Goal: Check status: Check status

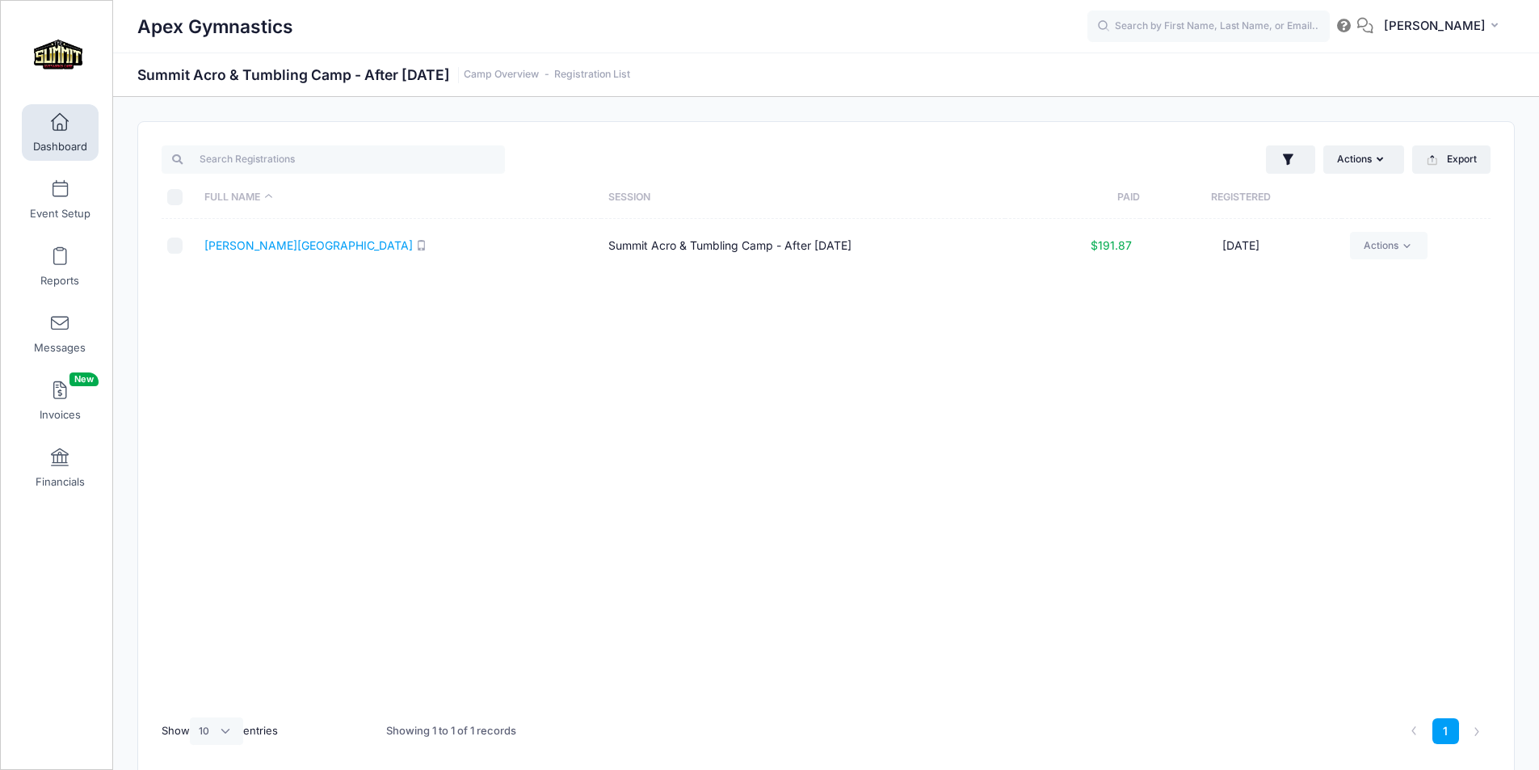
select select "10"
click at [252, 246] on link "[PERSON_NAME][GEOGRAPHIC_DATA]" at bounding box center [308, 245] width 208 height 14
click at [1461, 19] on span "[PERSON_NAME]" at bounding box center [1435, 26] width 102 height 18
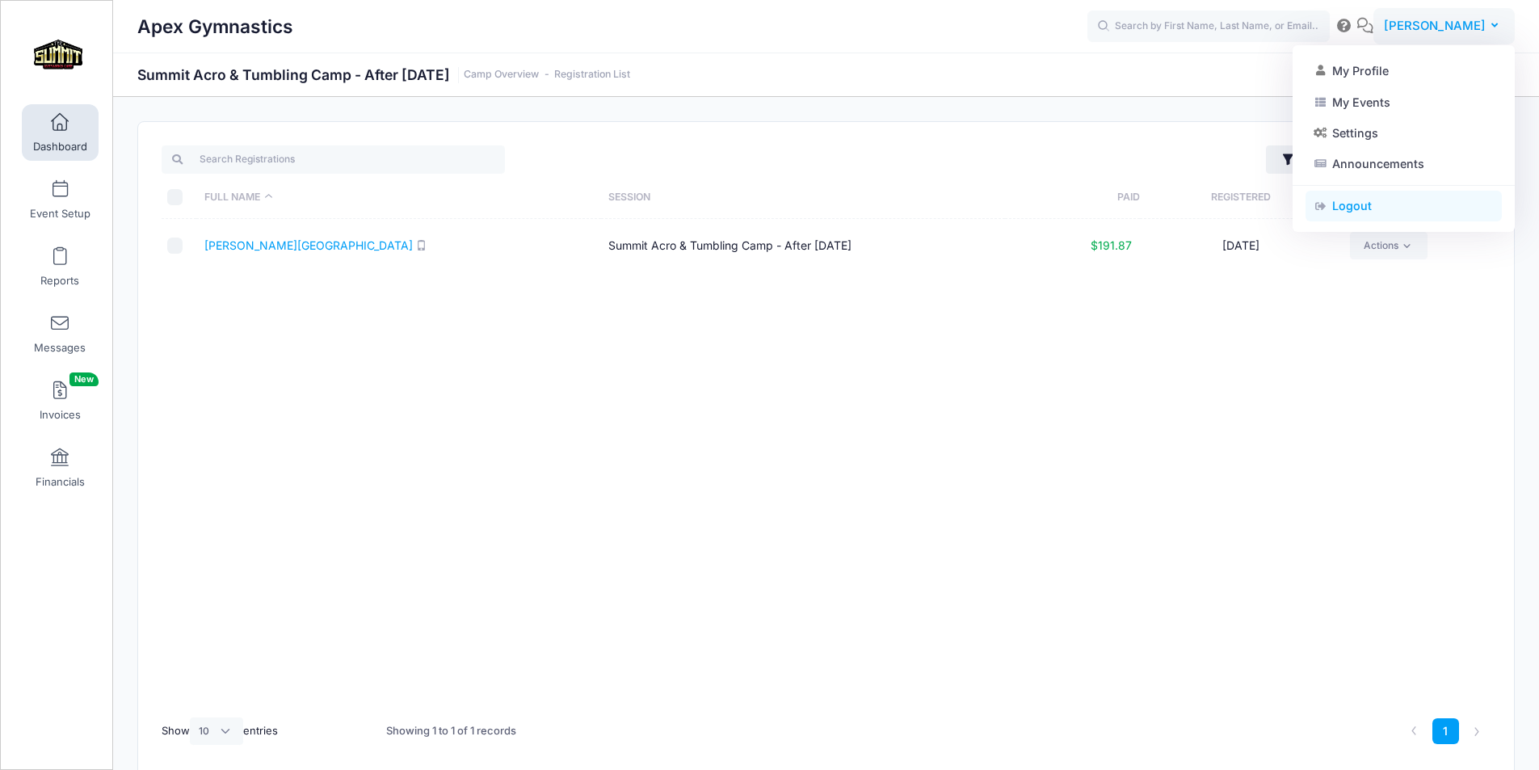
click at [1405, 201] on link "Logout" at bounding box center [1403, 206] width 196 height 31
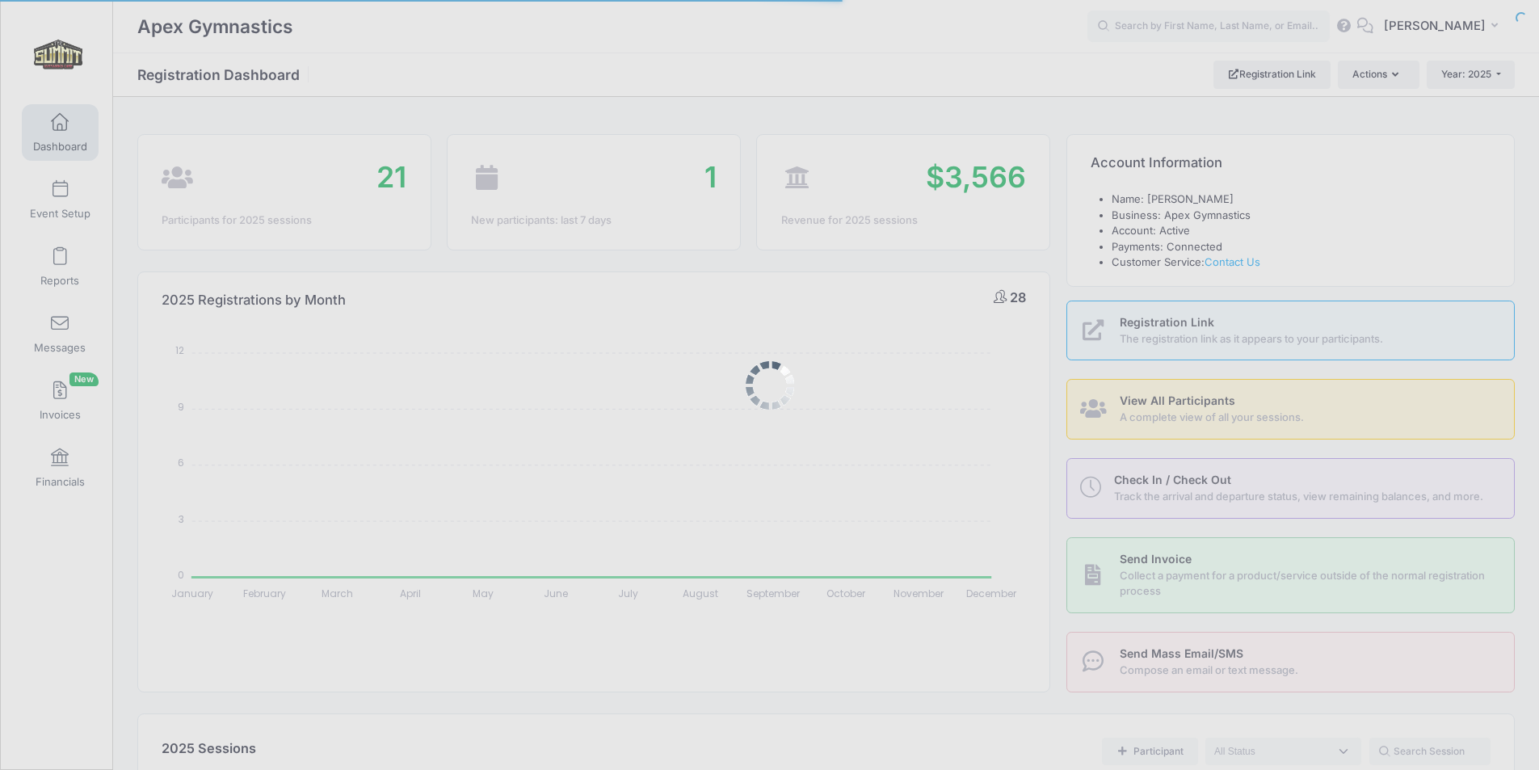
select select
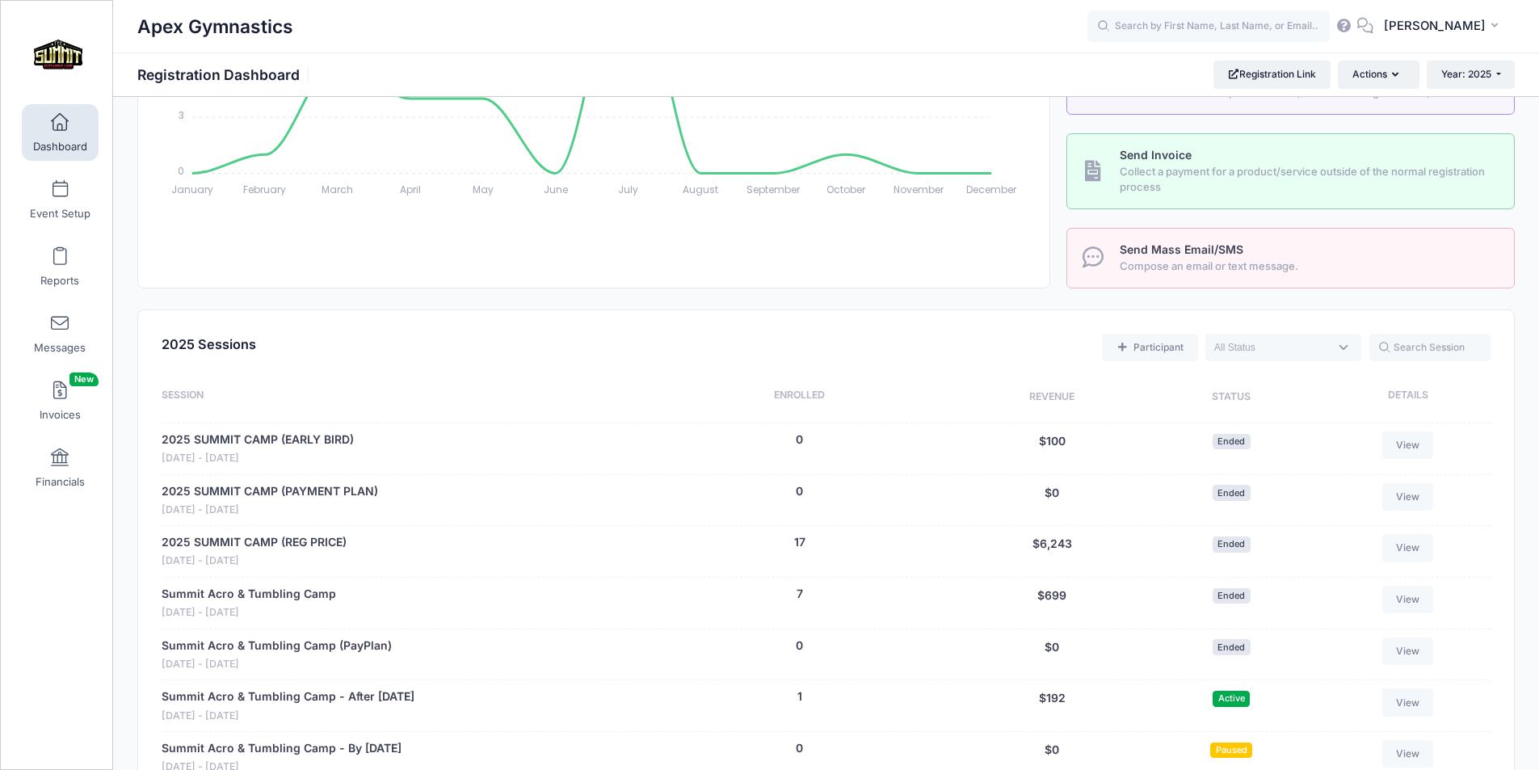
scroll to position [727, 0]
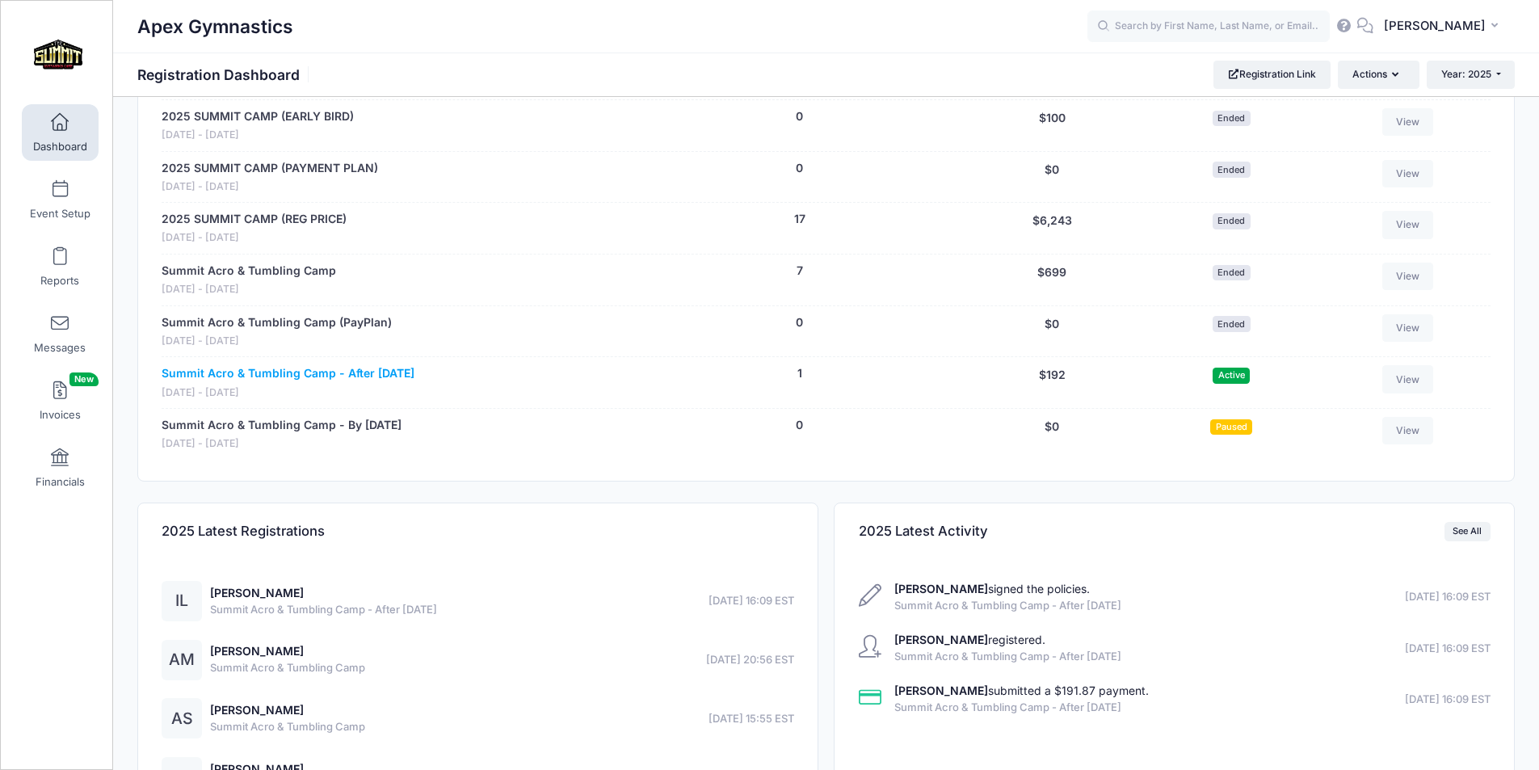
click at [317, 373] on link "Summit Acro & Tumbling Camp - After [DATE]" at bounding box center [288, 373] width 253 height 17
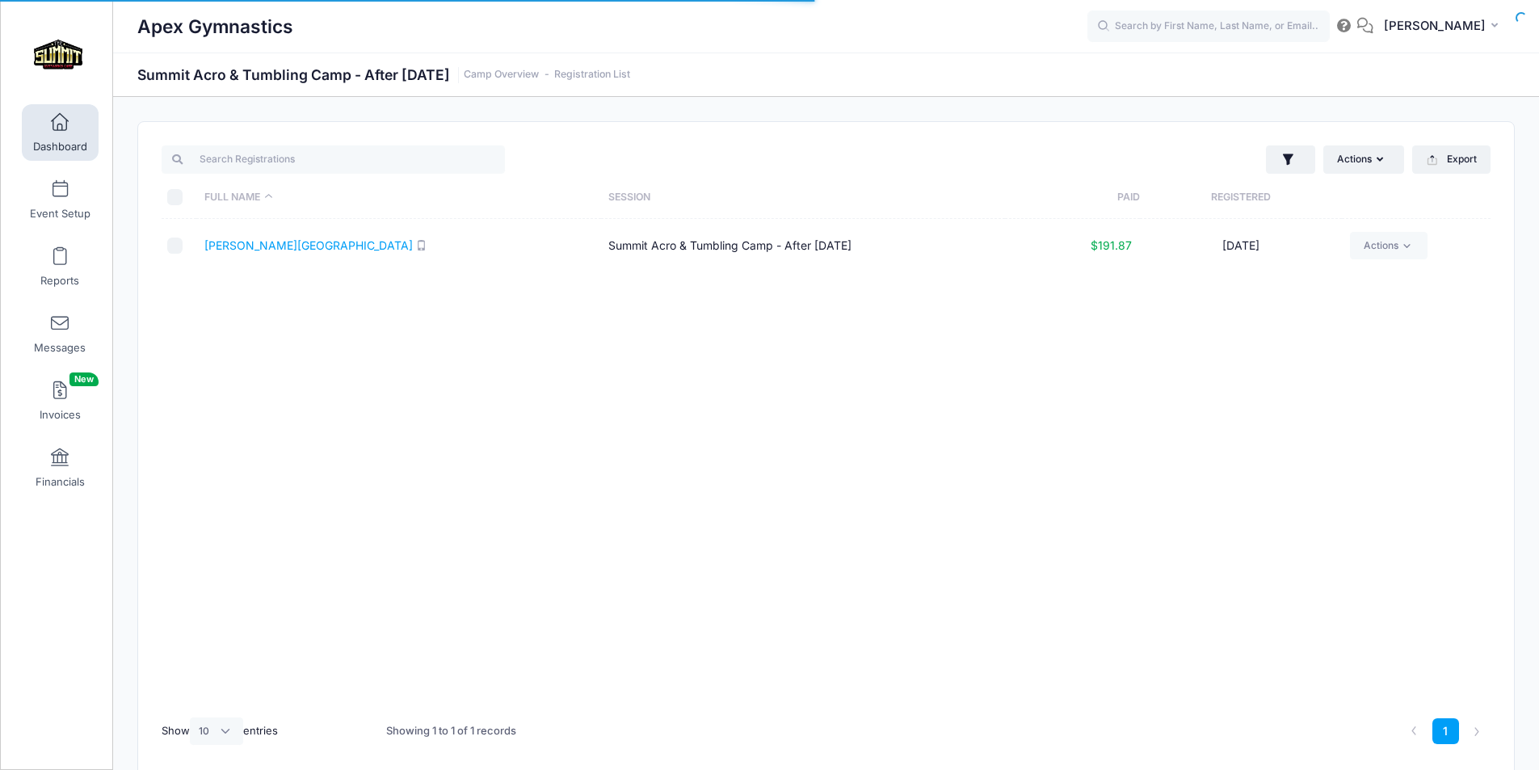
select select "10"
click at [272, 247] on link "[PERSON_NAME][GEOGRAPHIC_DATA]" at bounding box center [308, 245] width 208 height 14
click at [264, 246] on link "[PERSON_NAME][GEOGRAPHIC_DATA]" at bounding box center [308, 245] width 208 height 14
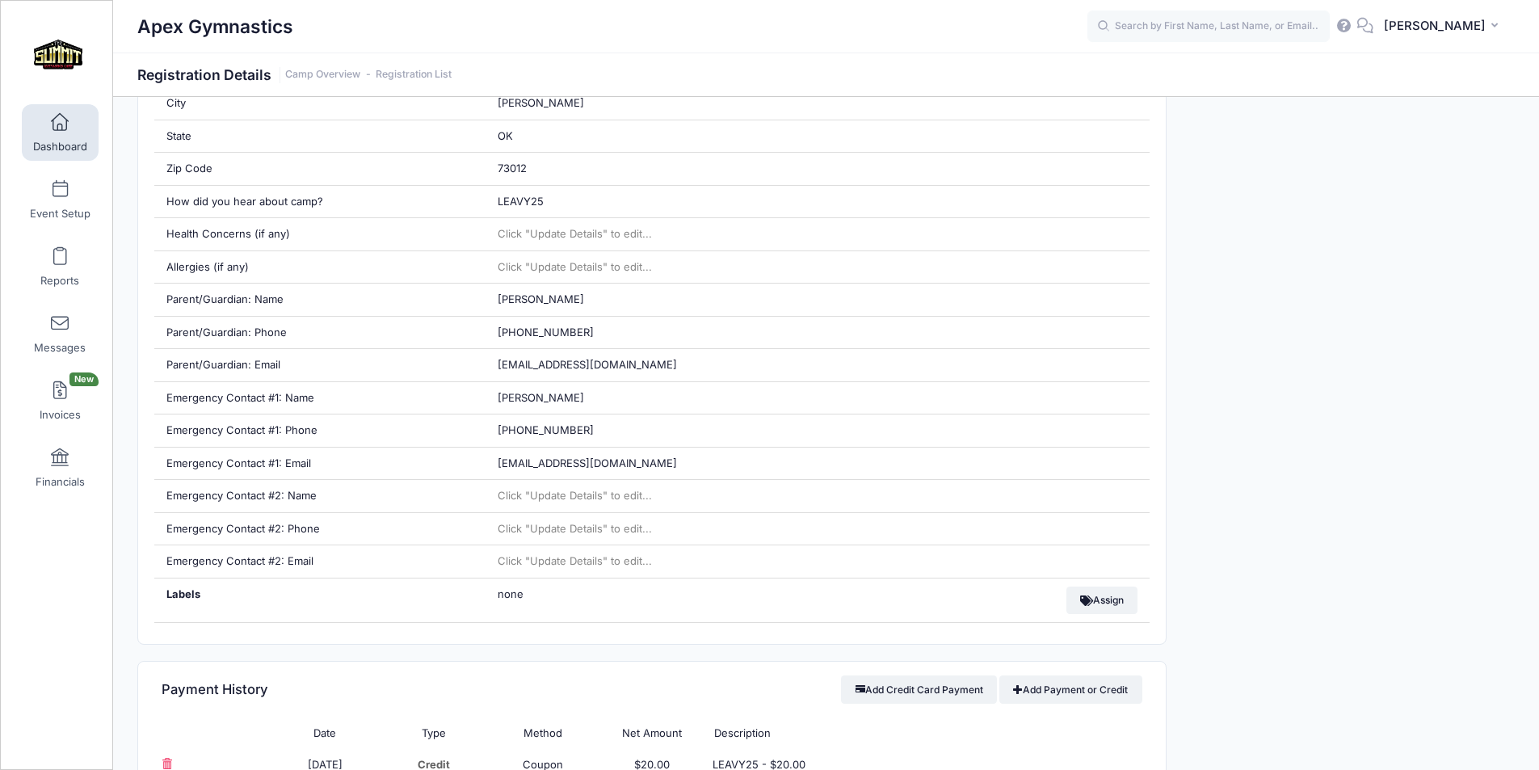
scroll to position [565, 0]
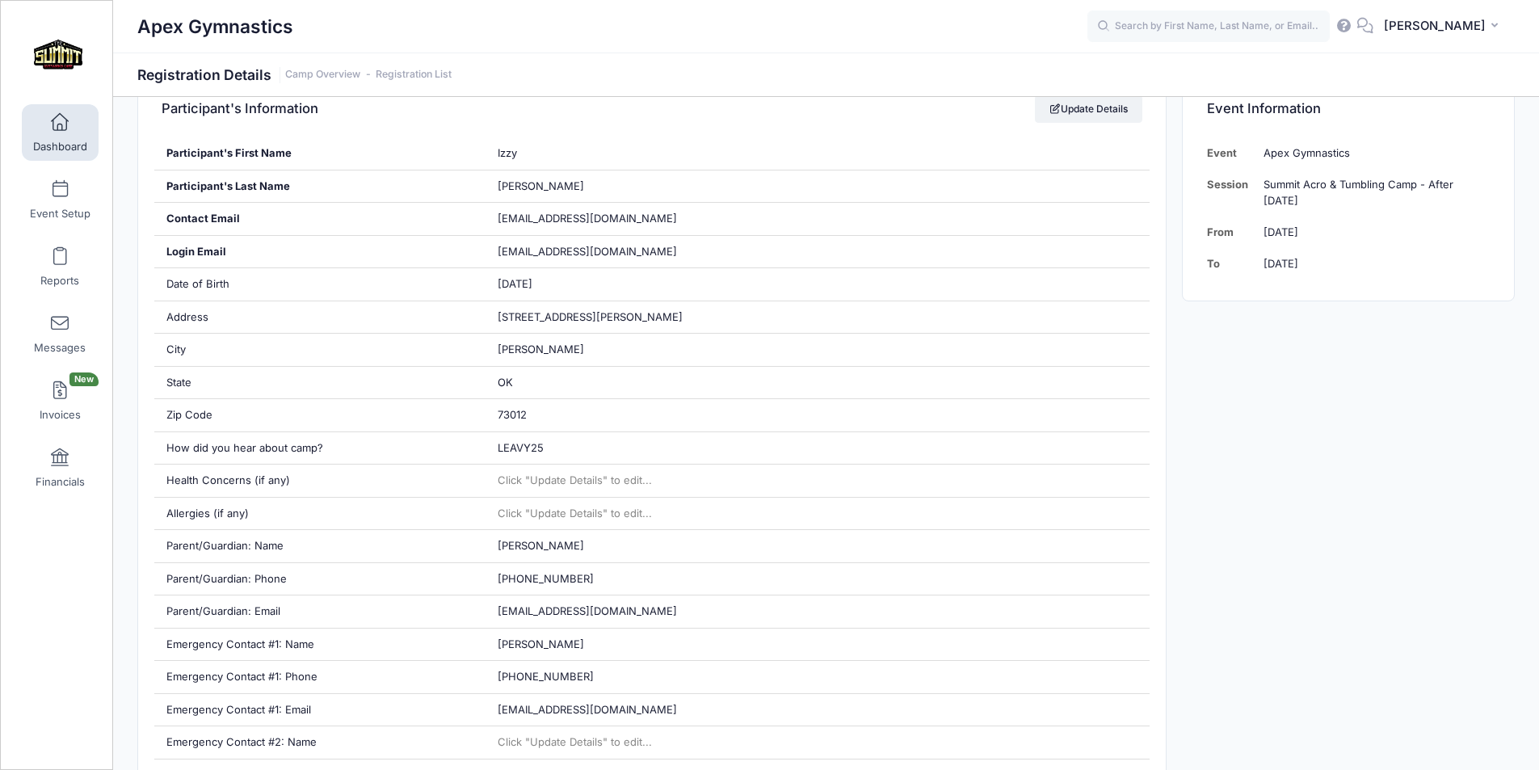
scroll to position [242, 0]
